Goal: Transaction & Acquisition: Subscribe to service/newsletter

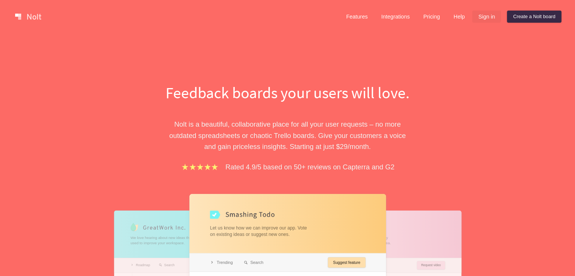
click at [485, 16] on link "Sign in" at bounding box center [486, 17] width 29 height 12
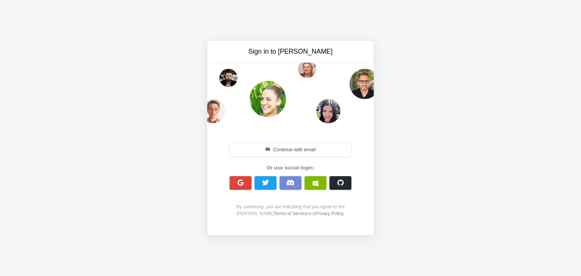
click at [243, 185] on span "button" at bounding box center [240, 182] width 7 height 7
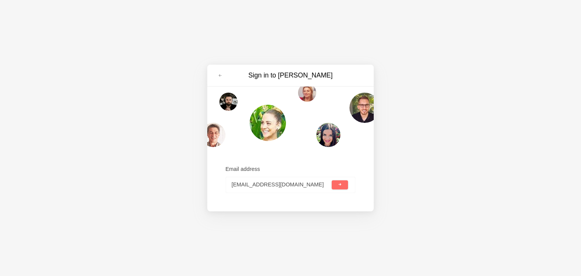
type input "fdgdg@gmail.com"
click at [344, 186] on button "submit" at bounding box center [340, 184] width 16 height 9
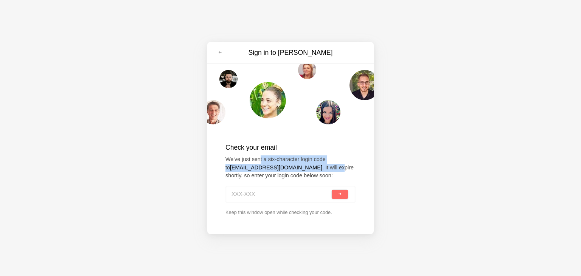
drag, startPoint x: 260, startPoint y: 160, endPoint x: 293, endPoint y: 169, distance: 34.0
click at [293, 169] on p "We've just sent a six-character login code to fdgdg@gmail.com . It will expire …" at bounding box center [290, 167] width 130 height 25
click at [364, 166] on div "Check your email We've just sent a six-character login code to fdgdg@gmail.com …" at bounding box center [290, 179] width 166 height 104
click at [347, 194] on div at bounding box center [290, 194] width 130 height 17
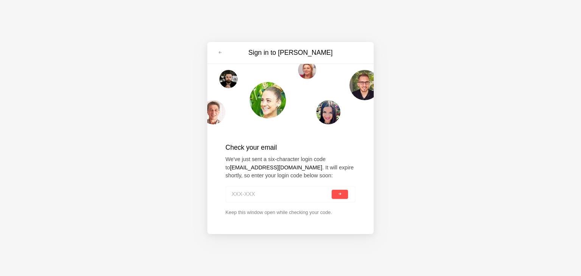
click at [344, 194] on button "submit" at bounding box center [340, 194] width 16 height 9
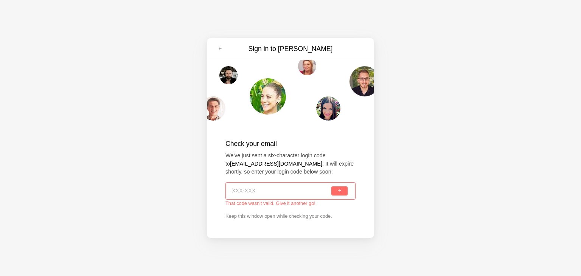
click at [298, 188] on input at bounding box center [281, 191] width 98 height 17
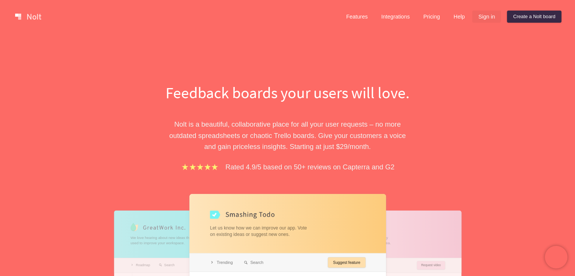
click at [491, 16] on link "Sign in" at bounding box center [486, 17] width 29 height 12
click at [543, 13] on link "Create a Nolt board" at bounding box center [534, 17] width 54 height 12
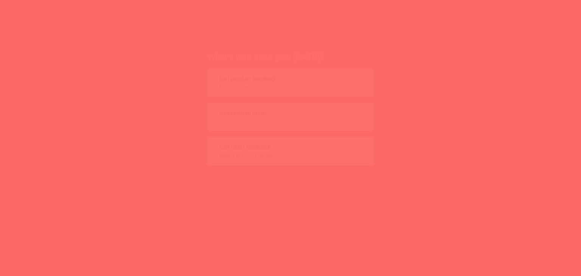
click at [322, 71] on span "from your team and customers" at bounding box center [290, 73] width 142 height 8
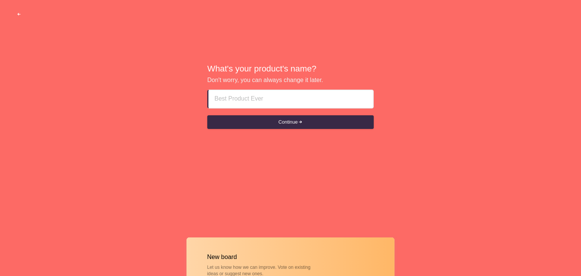
click at [17, 14] on span "button" at bounding box center [19, 14] width 5 height 5
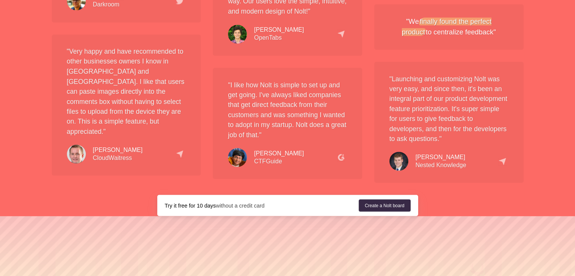
scroll to position [1338, 0]
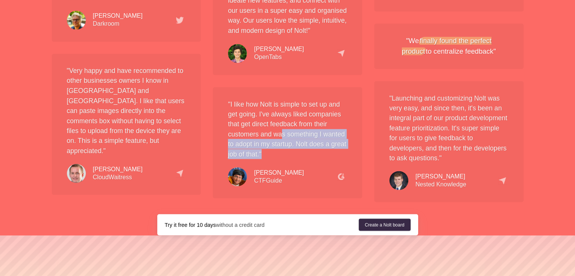
drag, startPoint x: 280, startPoint y: 122, endPoint x: 322, endPoint y: 141, distance: 46.0
click at [322, 141] on p ""I like how Nolt is simple to set up and get going. I've always liked companies…" at bounding box center [287, 129] width 119 height 60
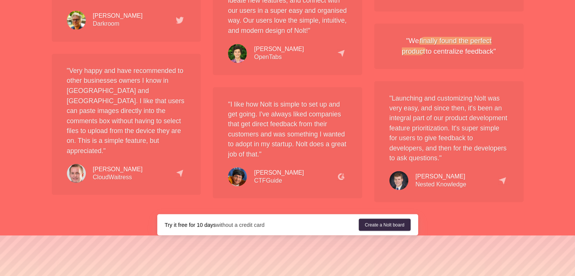
click at [268, 101] on p ""I like how Nolt is simple to set up and get going. I've always liked companies…" at bounding box center [287, 129] width 119 height 60
click at [262, 99] on p ""I like how Nolt is simple to set up and get going. I've always liked companies…" at bounding box center [287, 129] width 119 height 60
click at [402, 171] on img at bounding box center [398, 180] width 19 height 19
click at [406, 171] on img at bounding box center [398, 180] width 19 height 19
click at [502, 177] on img at bounding box center [502, 181] width 8 height 8
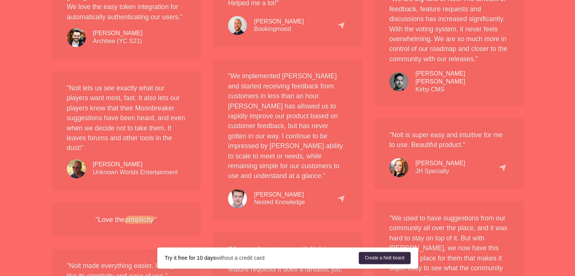
scroll to position [847, 0]
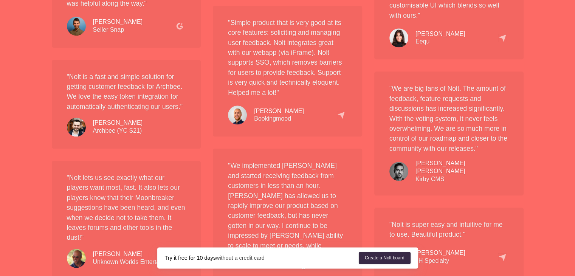
click at [436, 126] on div "" We are big fans of Nolt. The amount of feedback, feature requests and discuss…" at bounding box center [448, 133] width 149 height 124
drag, startPoint x: 458, startPoint y: 152, endPoint x: 466, endPoint y: 150, distance: 7.8
click at [459, 152] on div "" We are big fans of Nolt. The amount of feedback, feature requests and discuss…" at bounding box center [448, 133] width 149 height 124
click at [522, 151] on div "" We are big fans of Nolt. The amount of feedback, feature requests and discuss…" at bounding box center [448, 133] width 149 height 124
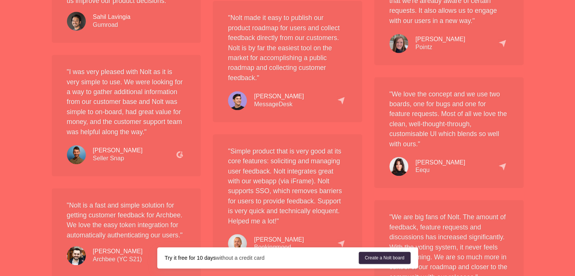
scroll to position [696, 0]
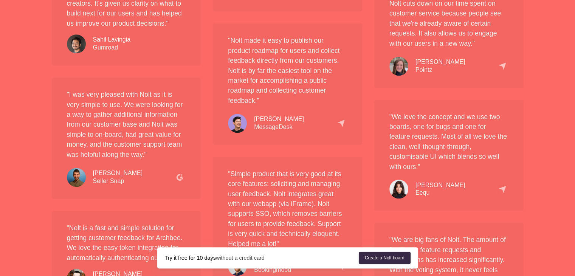
click at [499, 189] on img at bounding box center [502, 189] width 8 height 8
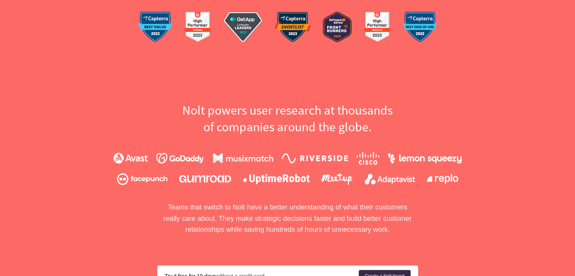
scroll to position [355, 0]
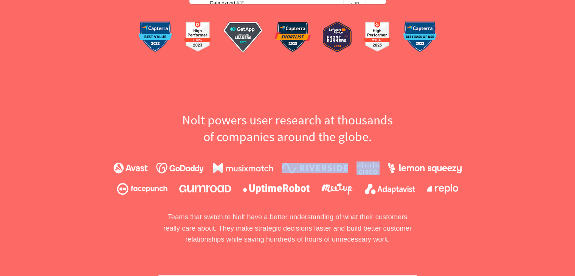
drag, startPoint x: 428, startPoint y: 173, endPoint x: 330, endPoint y: 172, distance: 97.5
click at [330, 172] on div at bounding box center [287, 167] width 349 height 13
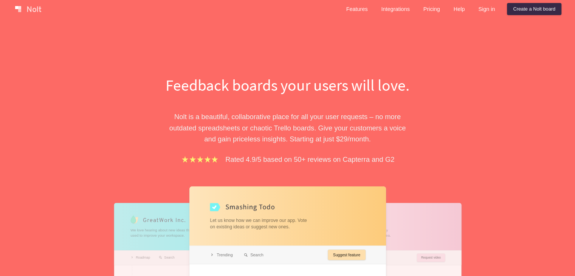
scroll to position [0, 0]
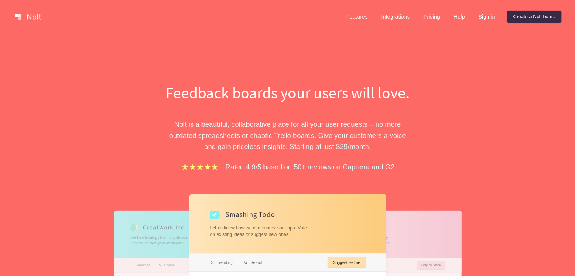
click at [302, 190] on div "Feedback boards your users will love. Nolt is a beautiful, collaborative place …" at bounding box center [287, 246] width 261 height 328
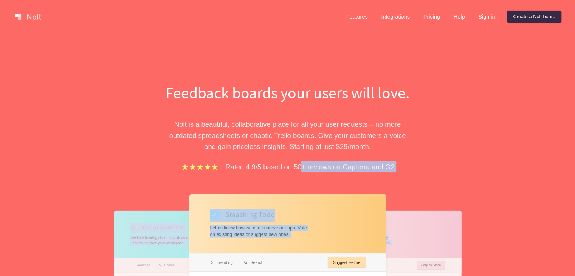
drag, startPoint x: 309, startPoint y: 169, endPoint x: 404, endPoint y: 228, distance: 111.9
click at [404, 228] on div "Feedback boards your users will love. Nolt is a beautiful, collaborative place …" at bounding box center [287, 246] width 261 height 328
click at [428, 166] on div "Feedback boards your users will love. Nolt is a beautiful, collaborative place …" at bounding box center [288, 246] width 340 height 328
click at [419, 175] on div "Feedback boards your users will love. Nolt is a beautiful, collaborative place …" at bounding box center [288, 246] width 340 height 328
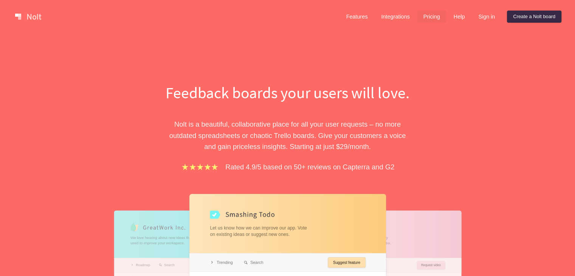
click at [433, 17] on link "Pricing" at bounding box center [431, 17] width 29 height 12
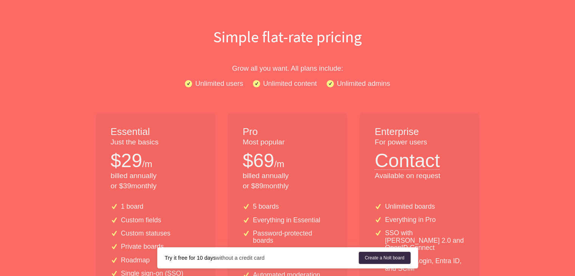
scroll to position [76, 0]
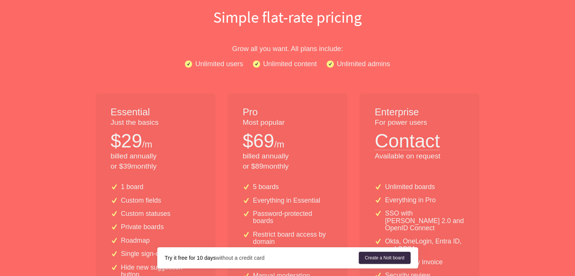
click at [395, 144] on button "Contact" at bounding box center [407, 139] width 65 height 22
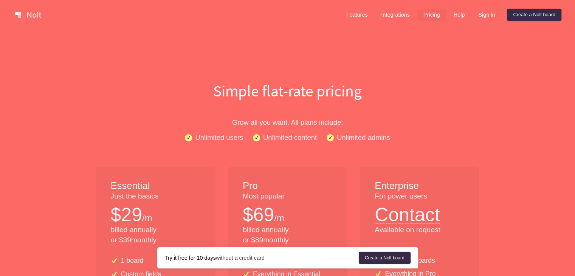
scroll to position [0, 0]
